Goal: Task Accomplishment & Management: Complete application form

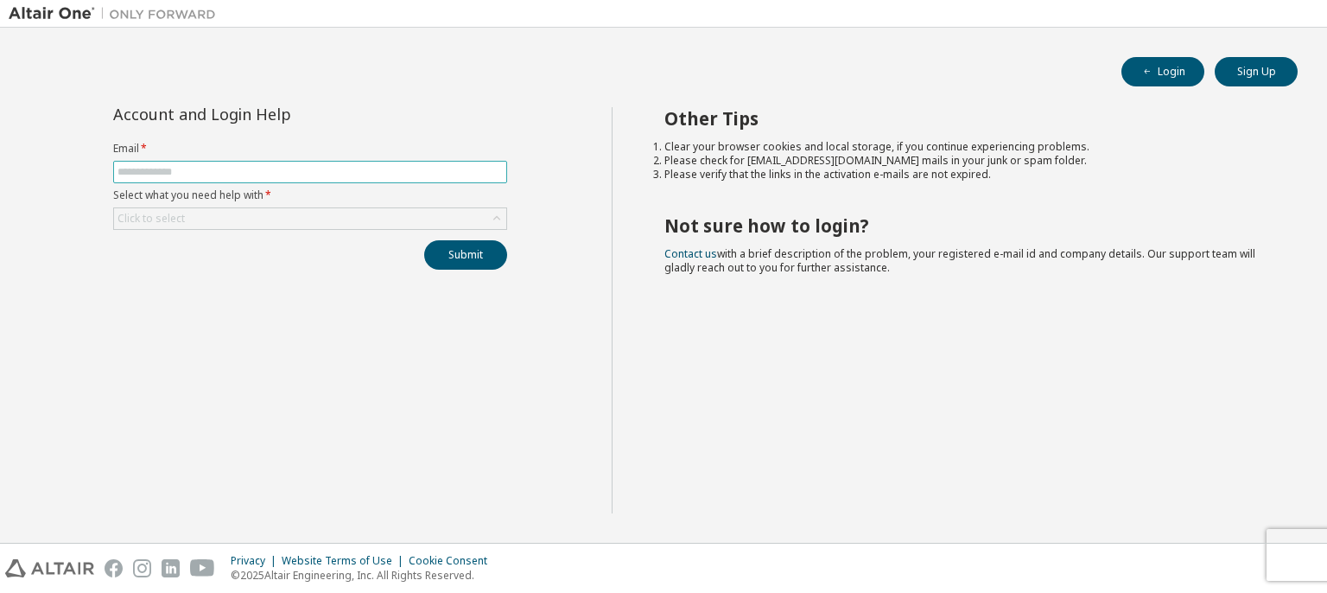
click at [305, 170] on input "text" at bounding box center [310, 172] width 385 height 14
type input "**********"
click at [277, 219] on div "Click to select" at bounding box center [310, 218] width 392 height 21
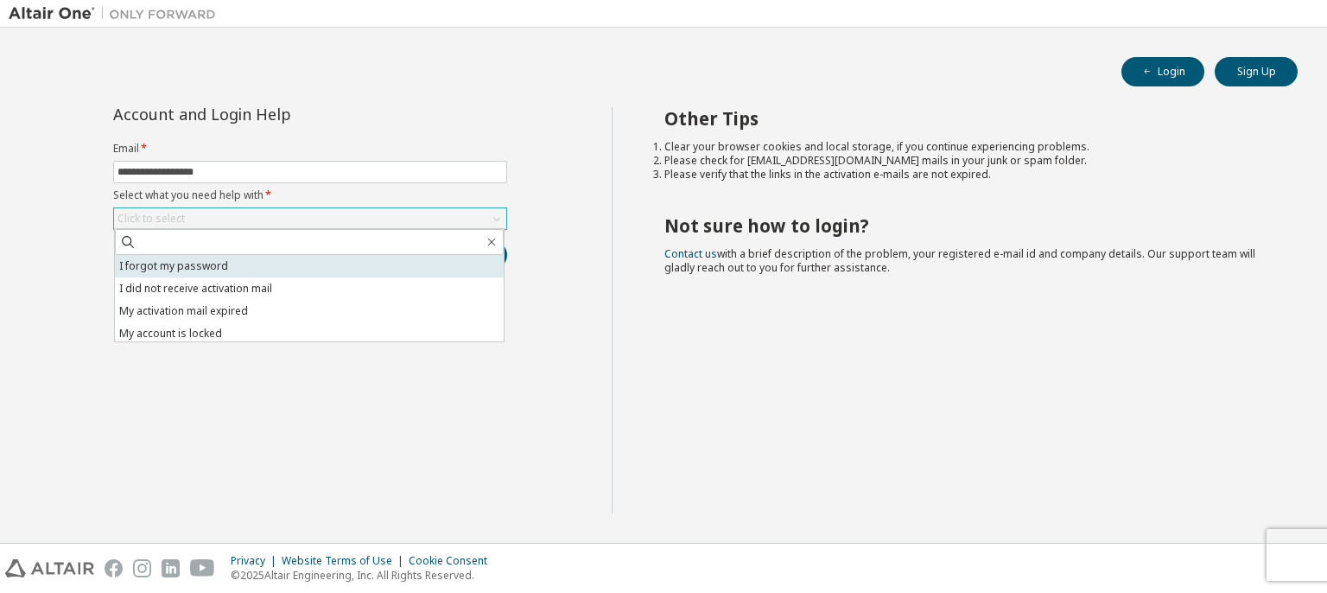
click at [250, 265] on li "I forgot my password" at bounding box center [309, 266] width 389 height 22
